Goal: Navigation & Orientation: Find specific page/section

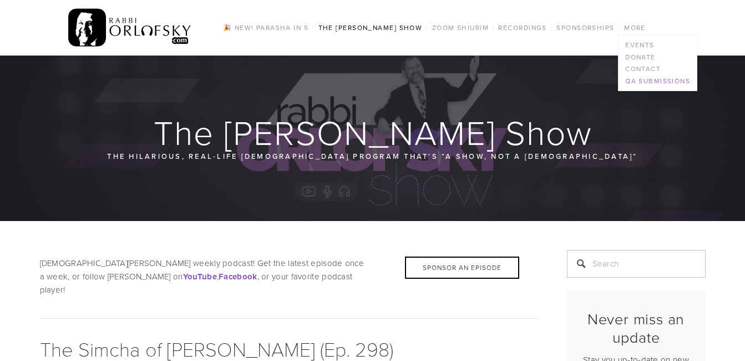
click at [642, 84] on link "QA Submissions" at bounding box center [657, 81] width 78 height 12
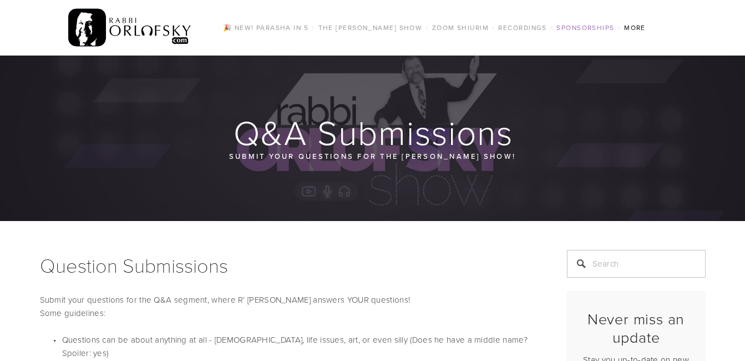
click at [597, 29] on link "Sponsorships" at bounding box center [585, 28] width 64 height 14
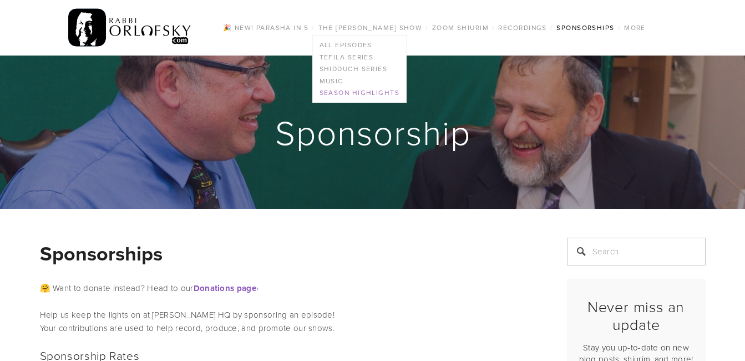
click at [343, 90] on link "Season Highlights" at bounding box center [359, 93] width 93 height 12
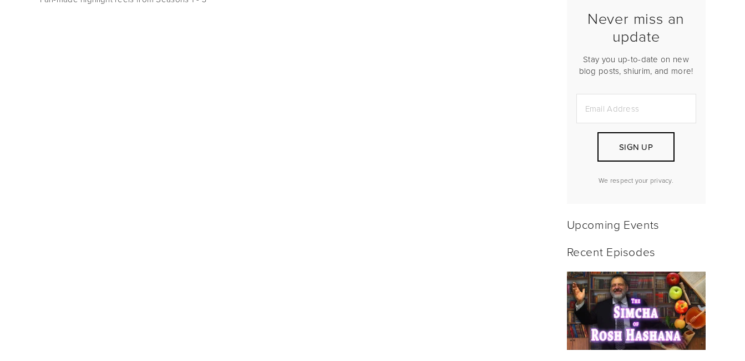
scroll to position [244, 0]
